Goal: Navigation & Orientation: Find specific page/section

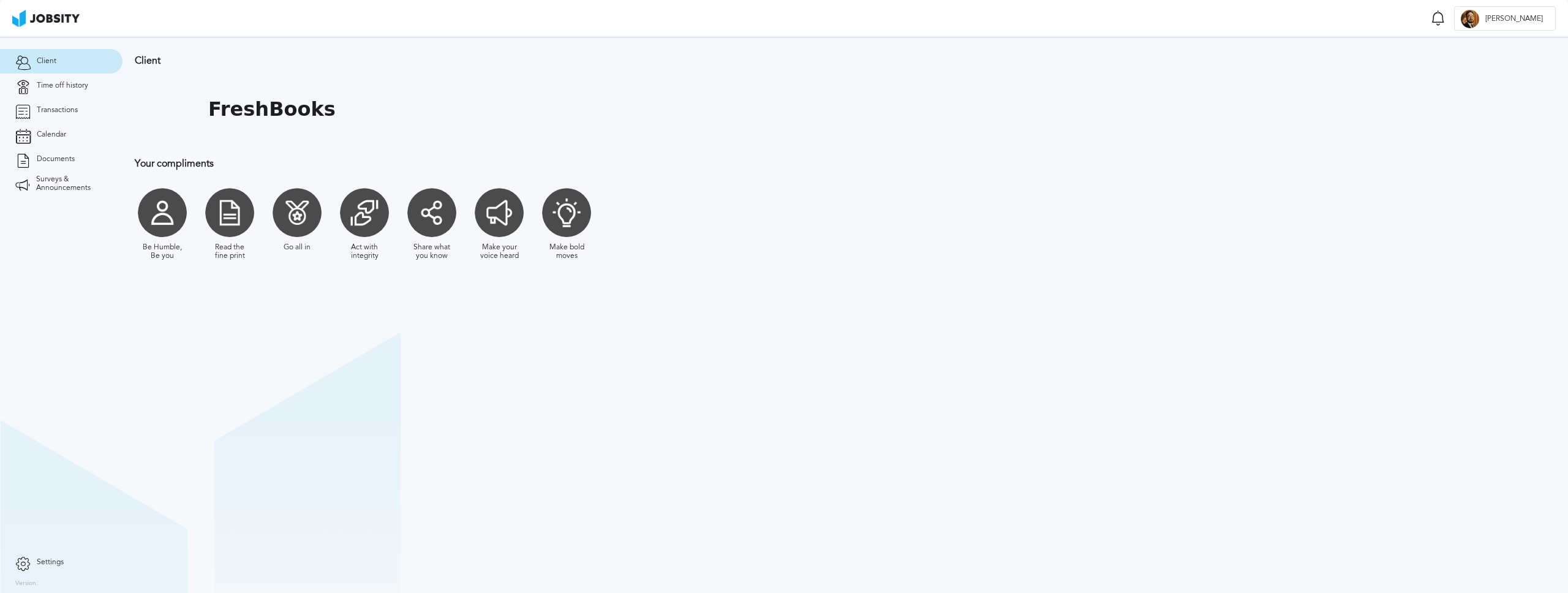
drag, startPoint x: 198, startPoint y: 153, endPoint x: 210, endPoint y: 180, distance: 29.5
click at [198, 154] on div "Client FreshBooks Your compliments Be Humble, Be you Read the fine print Go all…" at bounding box center [467, 163] width 689 height 254
click at [267, 109] on h1 "FreshBooks" at bounding box center [272, 109] width 127 height 23
click at [61, 78] on link "Time off history" at bounding box center [61, 85] width 122 height 24
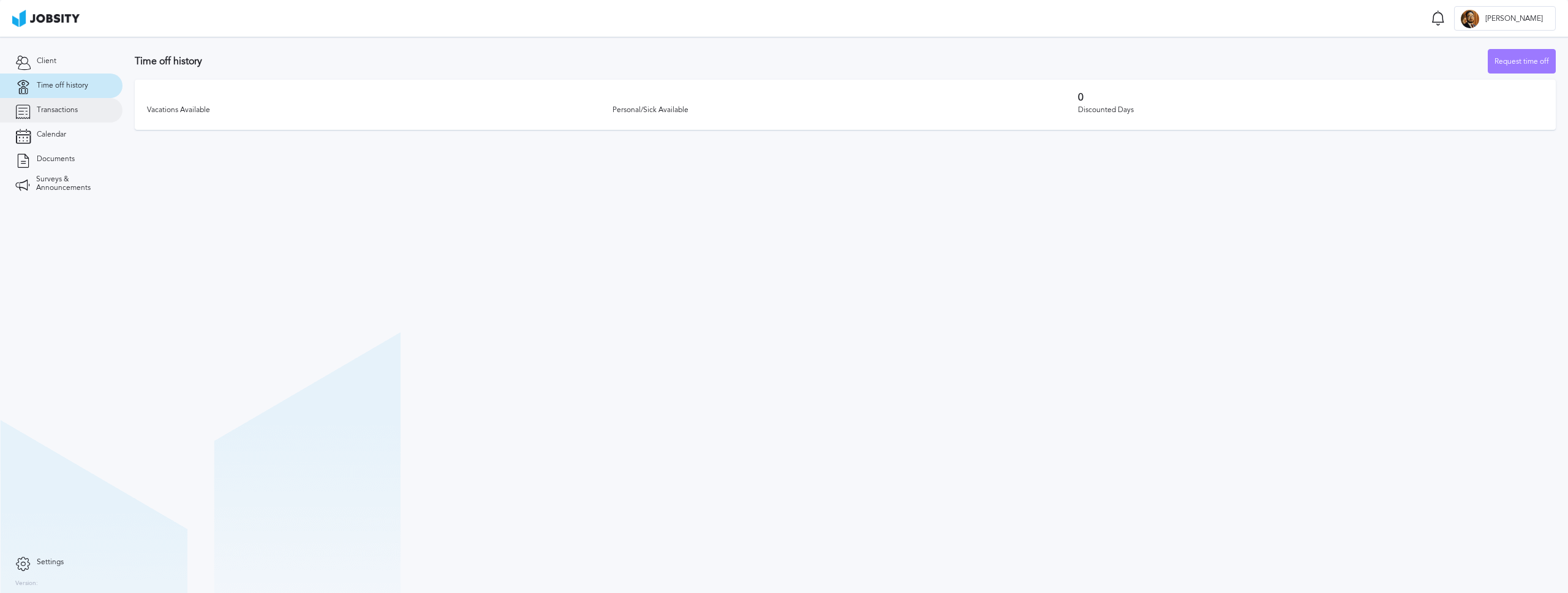
click at [62, 114] on link "Transactions" at bounding box center [61, 110] width 122 height 24
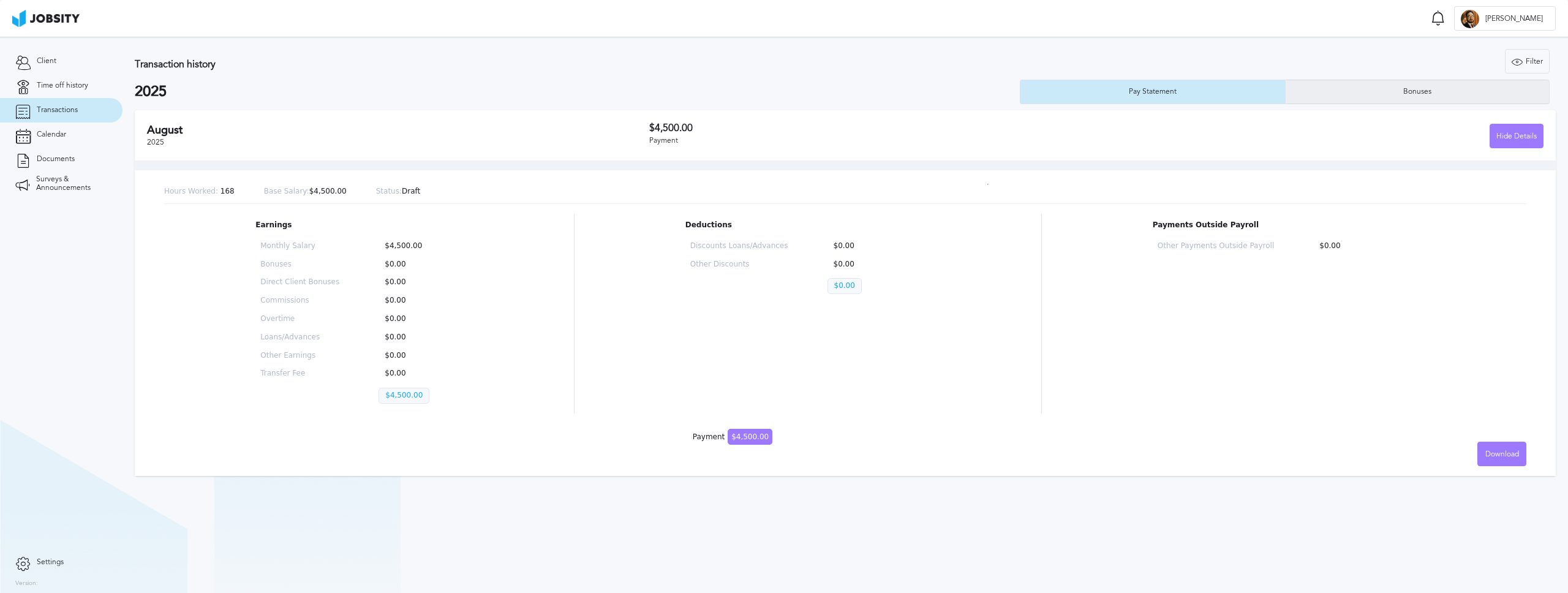
click at [1334, 89] on div "Bonuses" at bounding box center [1417, 92] width 264 height 24
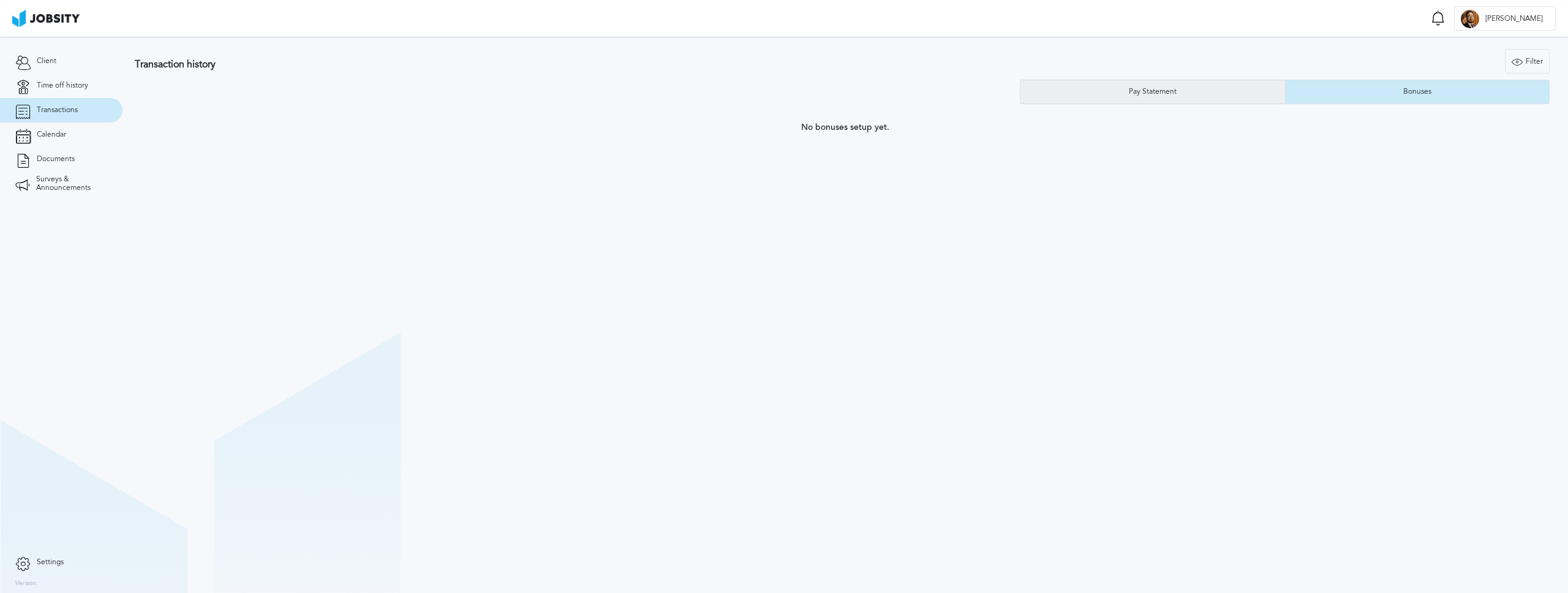
click at [1202, 84] on div "Pay Statement" at bounding box center [1152, 92] width 265 height 24
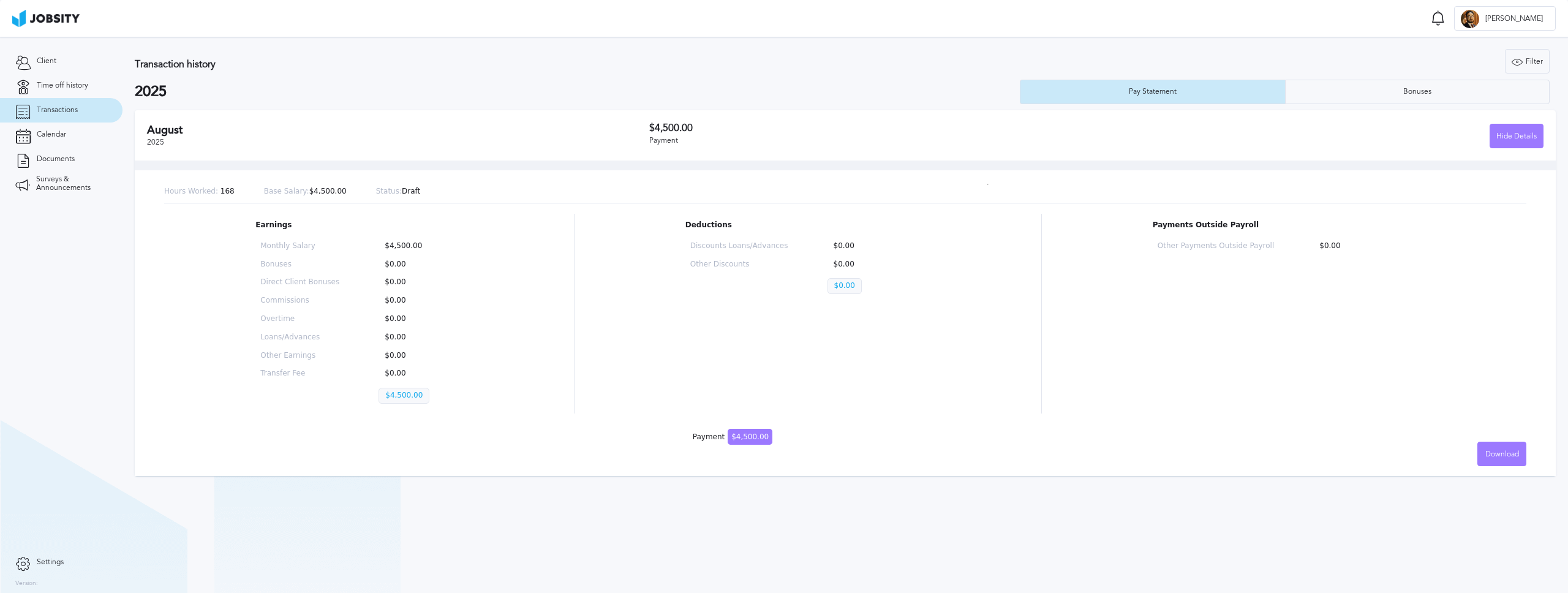
click at [479, 189] on div "Hours Worked: 168 Base Salary: $4,500.00 Status: Draft" at bounding box center [845, 192] width 1362 height 24
click at [47, 125] on link "Calendar" at bounding box center [61, 134] width 122 height 24
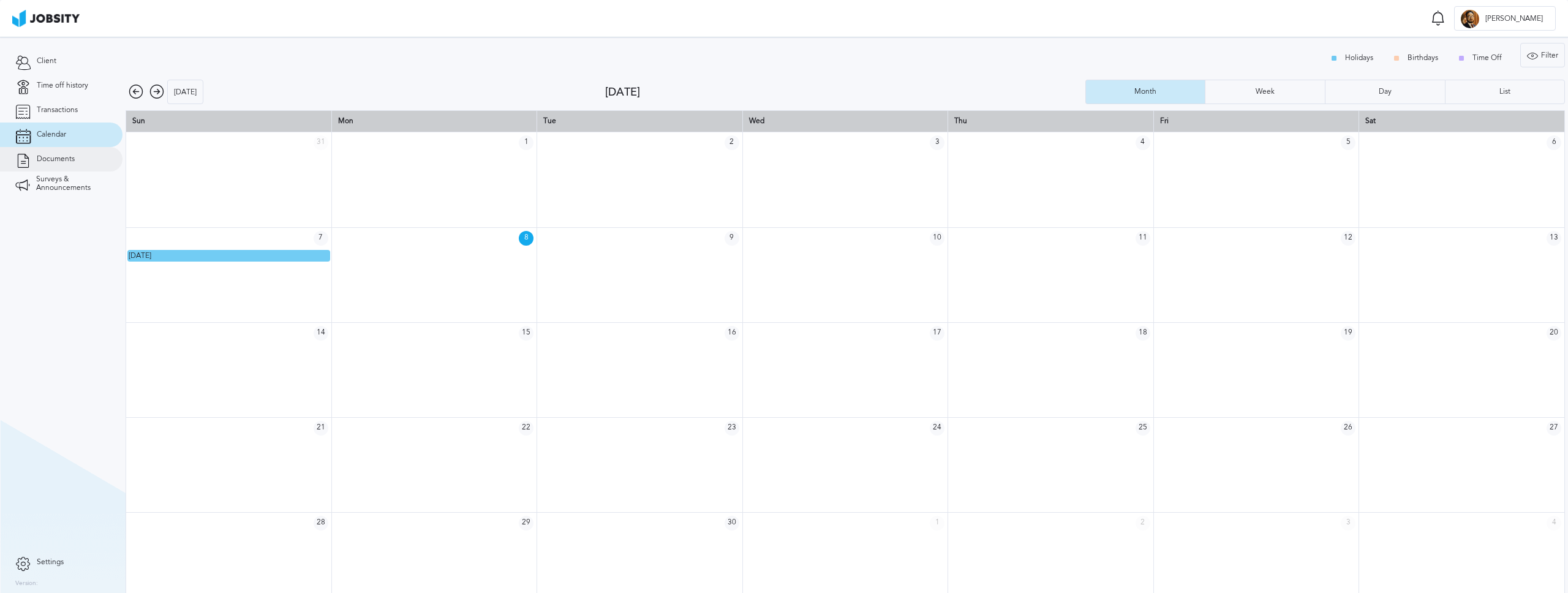
click at [37, 160] on span "Documents" at bounding box center [56, 159] width 38 height 9
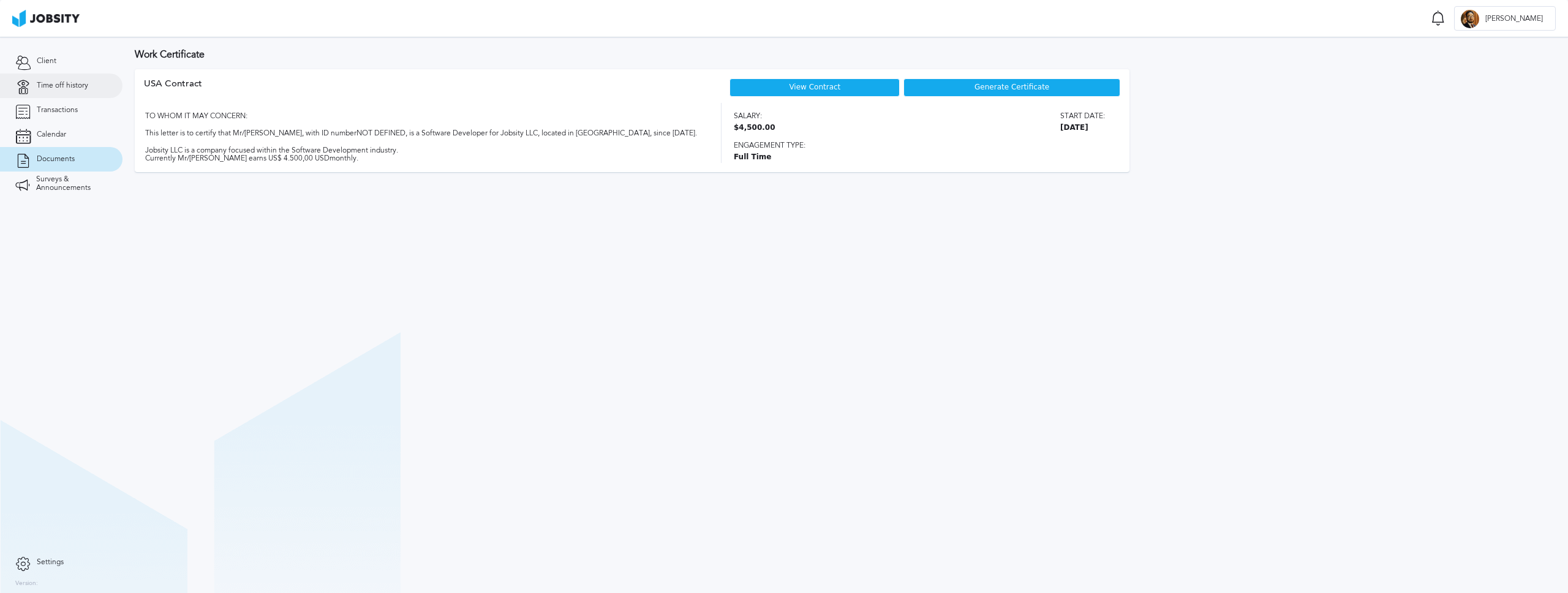
click at [62, 88] on span "Time off history" at bounding box center [62, 86] width 51 height 9
